Goal: Task Accomplishment & Management: Use online tool/utility

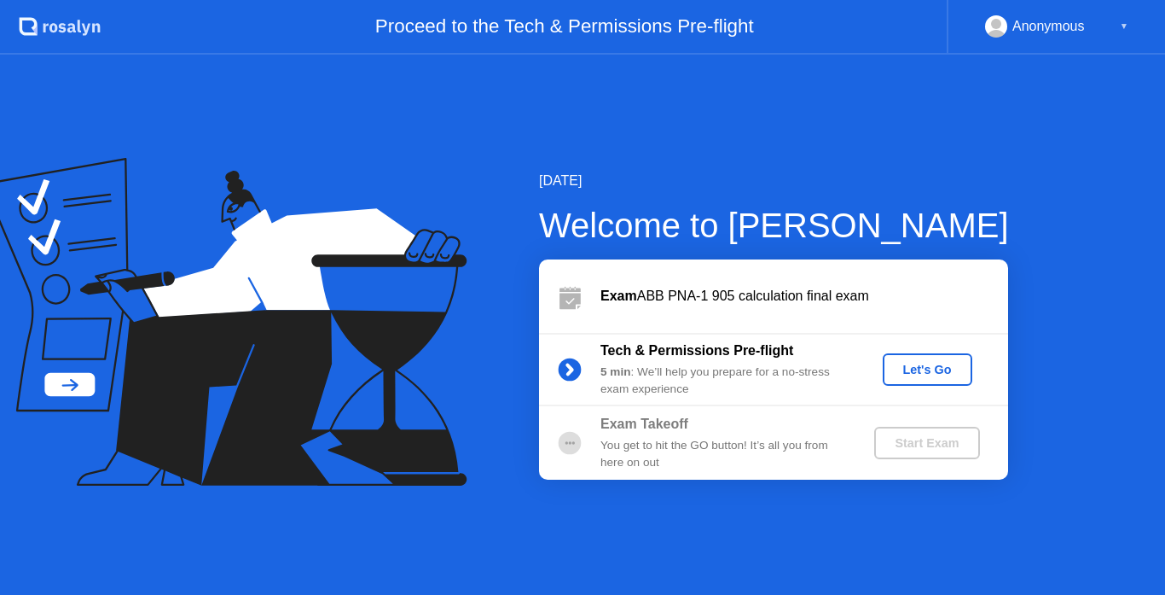
click at [921, 370] on div "Let's Go" at bounding box center [928, 370] width 76 height 14
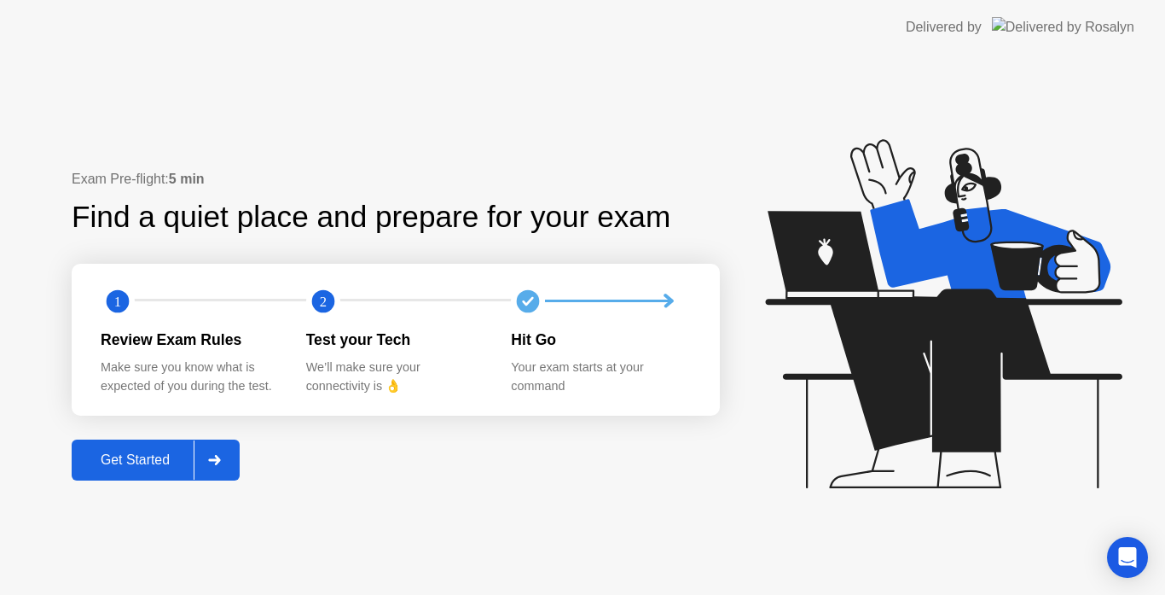
click at [156, 455] on div "Get Started" at bounding box center [135, 459] width 117 height 15
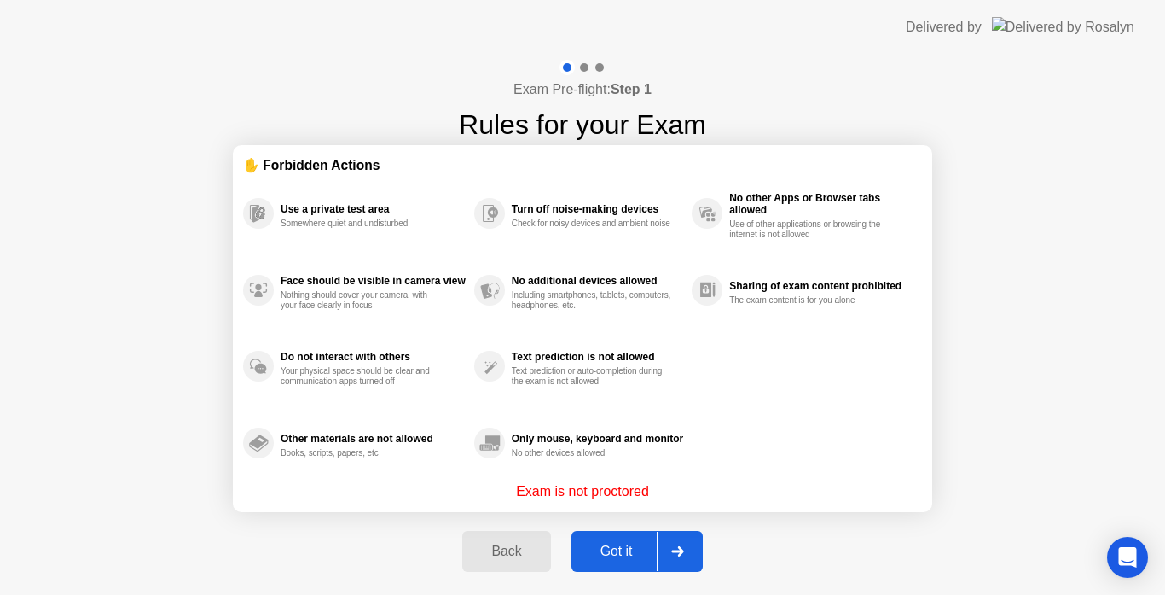
click at [630, 543] on div "Got it" at bounding box center [617, 550] width 80 height 15
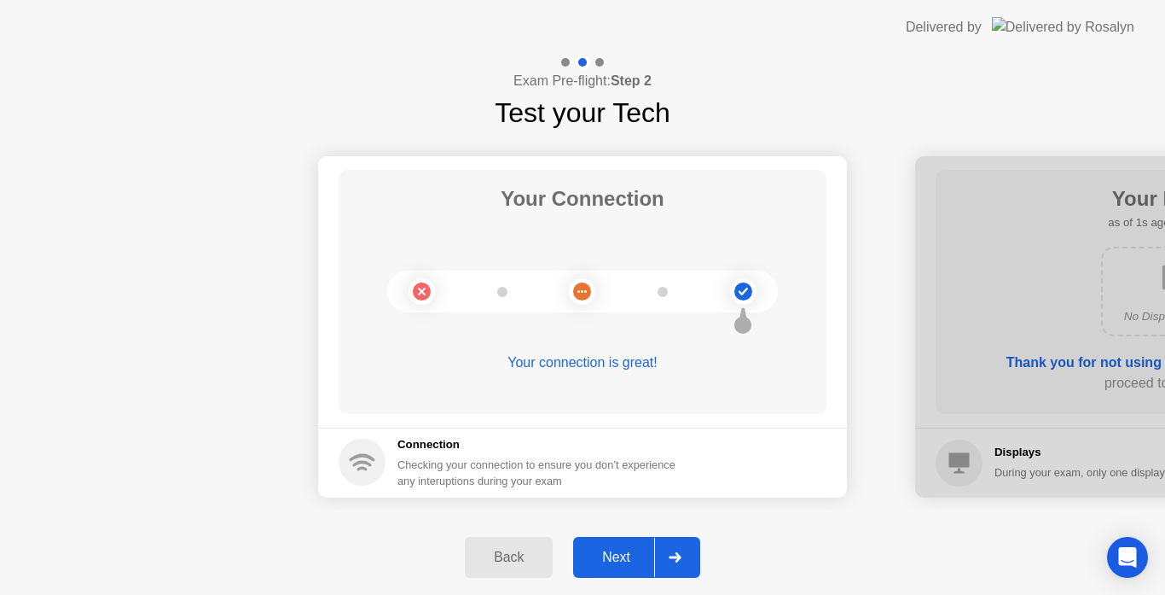
click at [624, 550] on div "Next" at bounding box center [616, 556] width 76 height 15
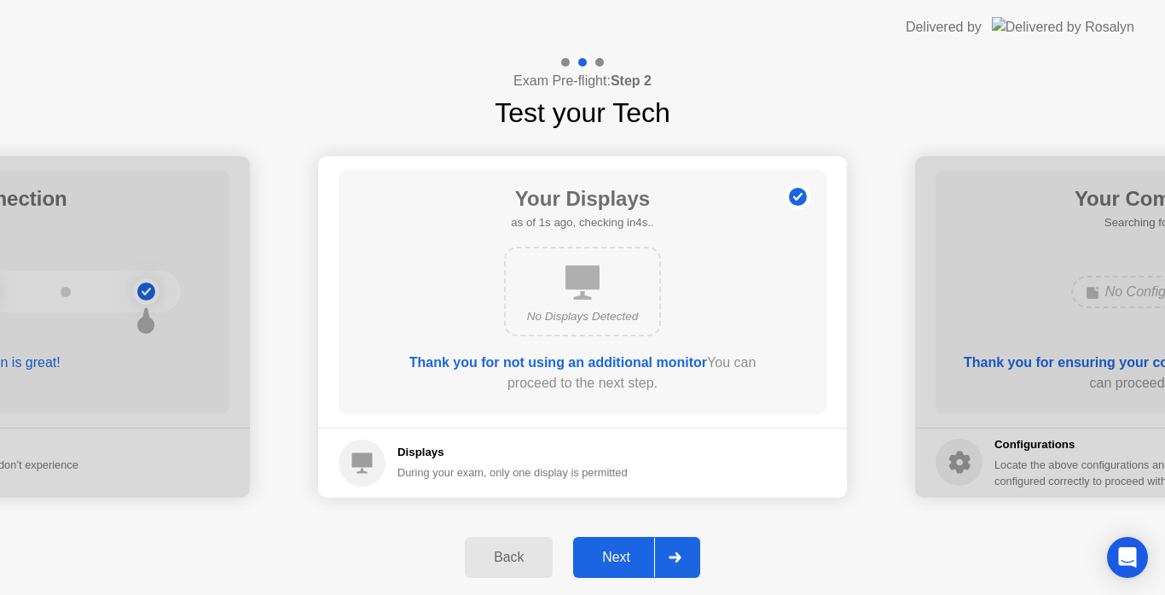
click at [624, 550] on div "Next" at bounding box center [616, 556] width 76 height 15
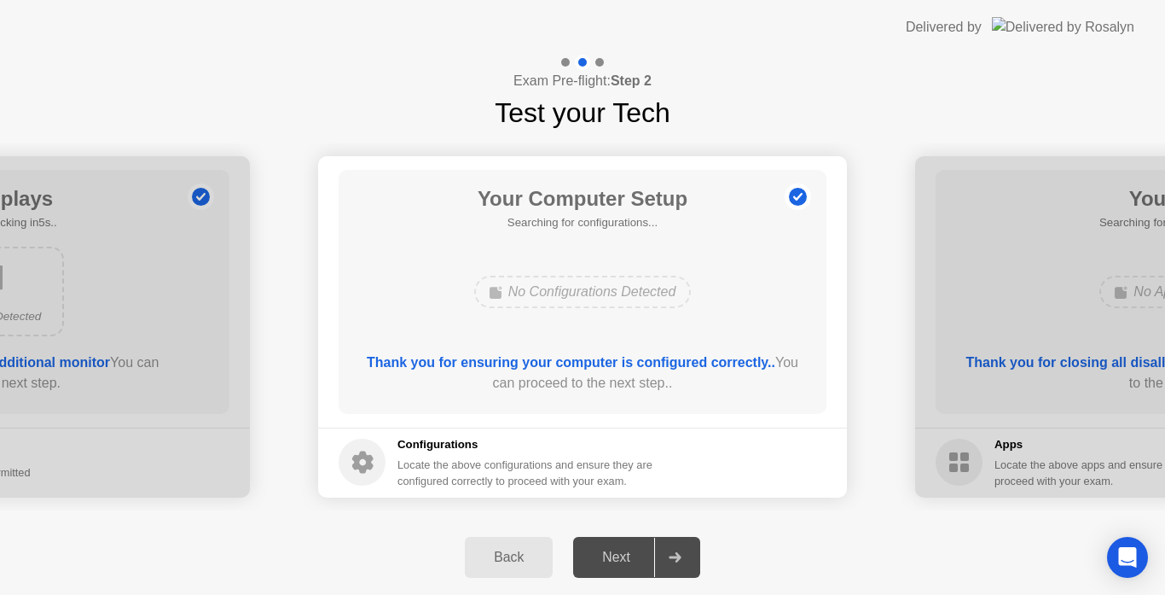
click at [624, 550] on div "Next" at bounding box center [616, 556] width 76 height 15
click at [609, 557] on div "Next" at bounding box center [616, 556] width 76 height 15
click at [612, 558] on div "Next" at bounding box center [616, 556] width 76 height 15
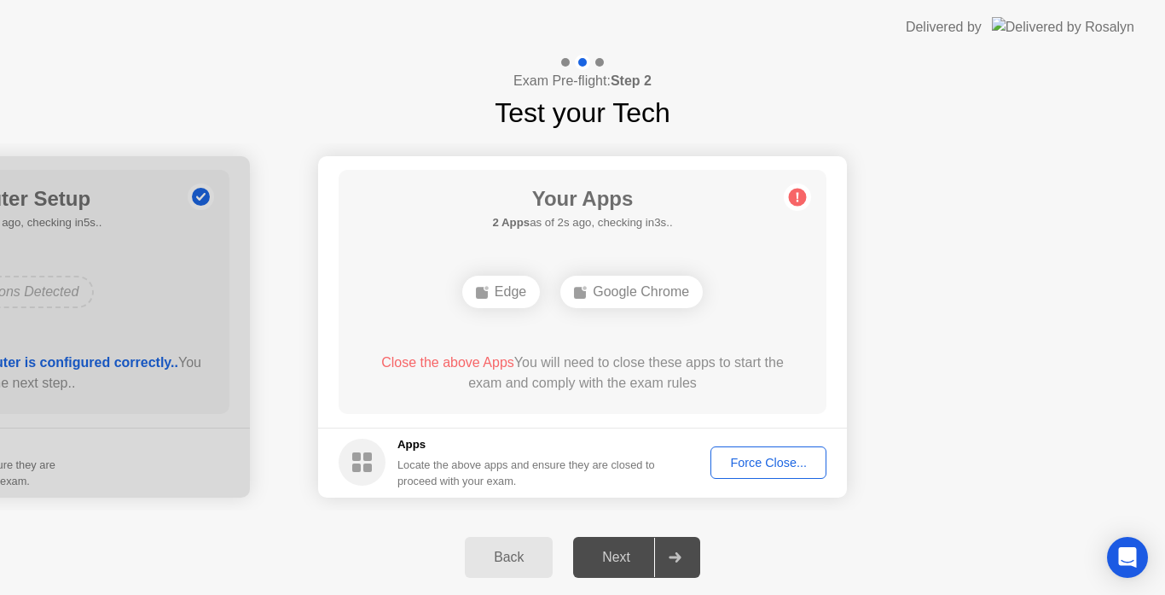
click at [772, 469] on div "Force Close..." at bounding box center [768, 462] width 104 height 14
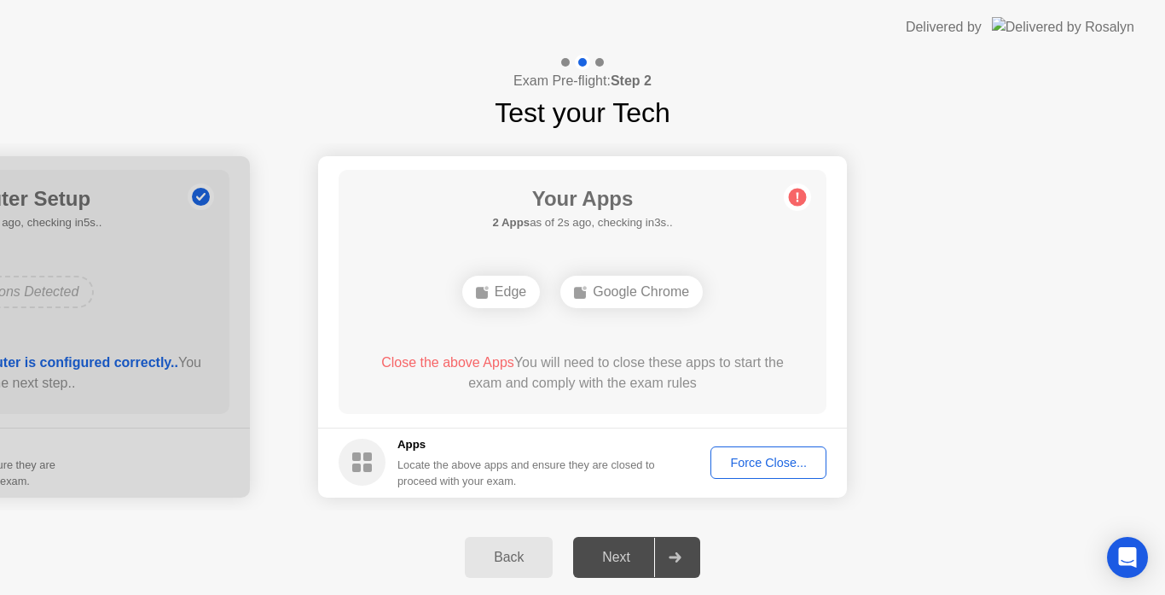
click at [777, 461] on div "Force Close..." at bounding box center [768, 462] width 104 height 14
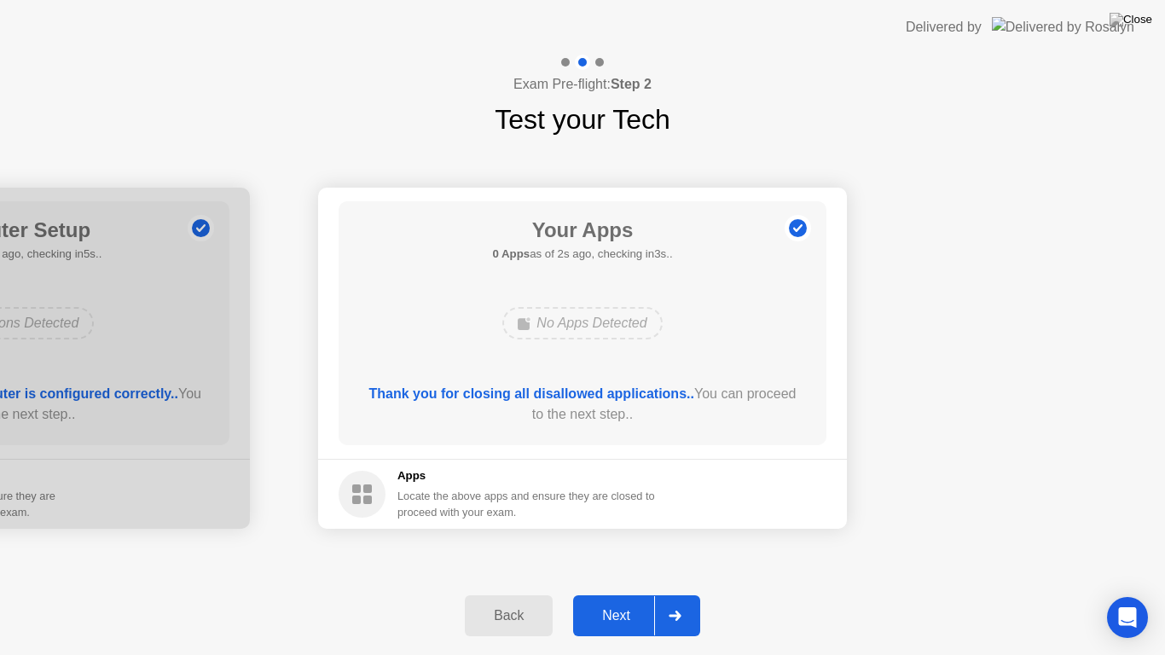
click at [603, 594] on div "Next" at bounding box center [616, 615] width 76 height 15
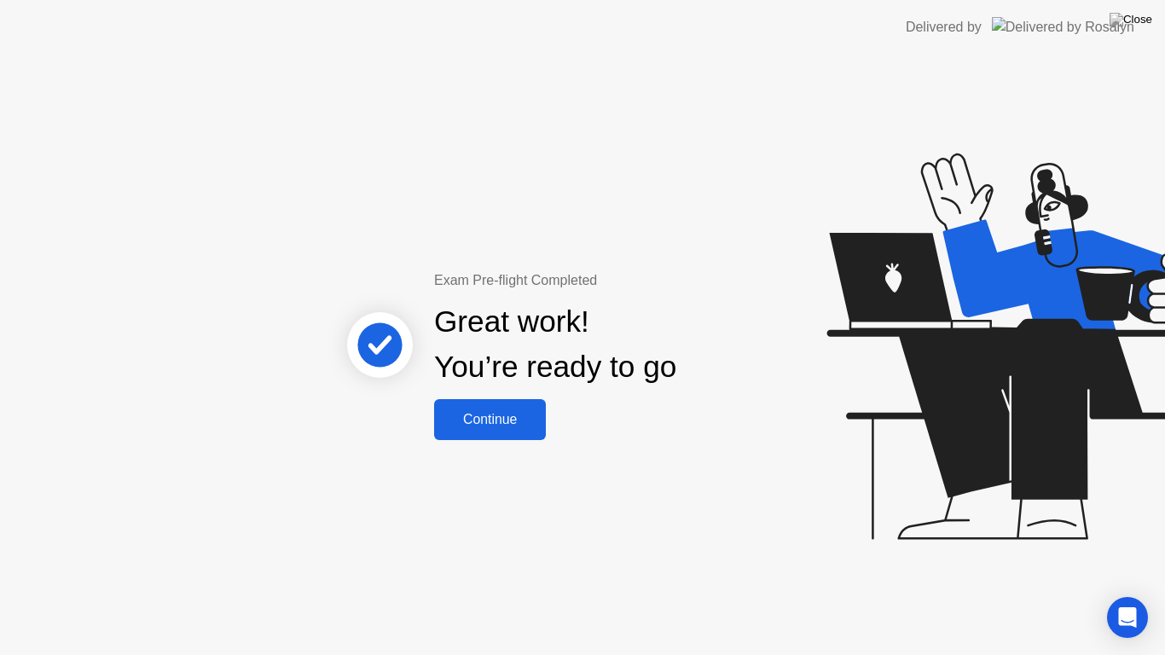
click at [505, 421] on div "Continue" at bounding box center [490, 419] width 102 height 15
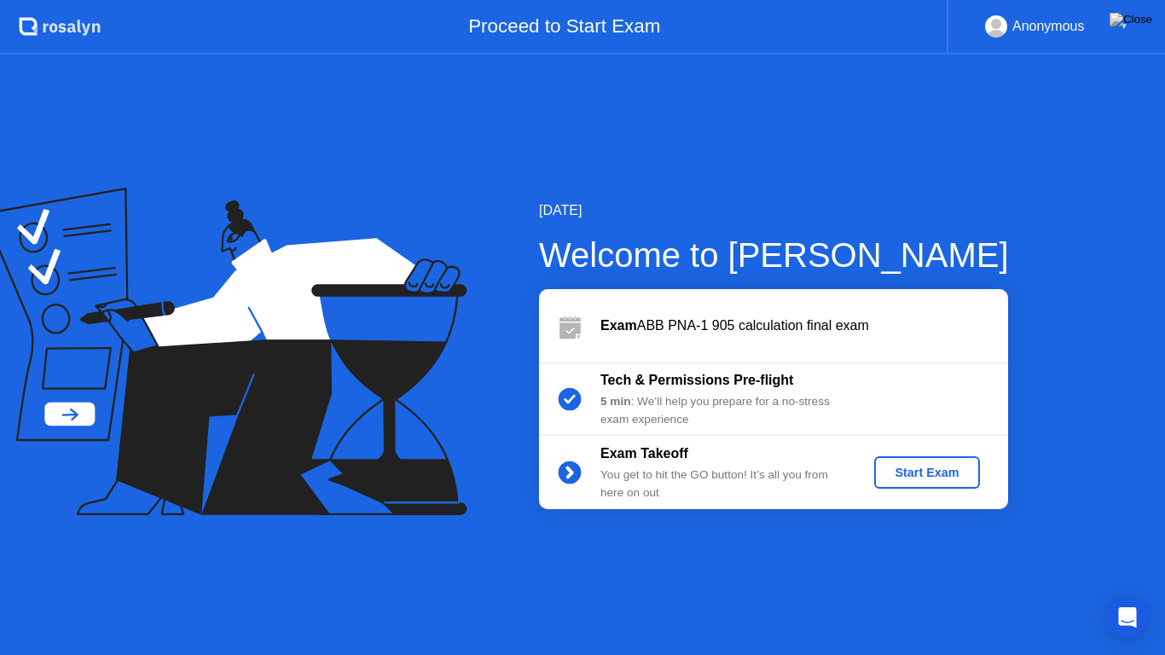
click at [944, 473] on div "Start Exam" at bounding box center [926, 473] width 91 height 14
